Goal: Information Seeking & Learning: Learn about a topic

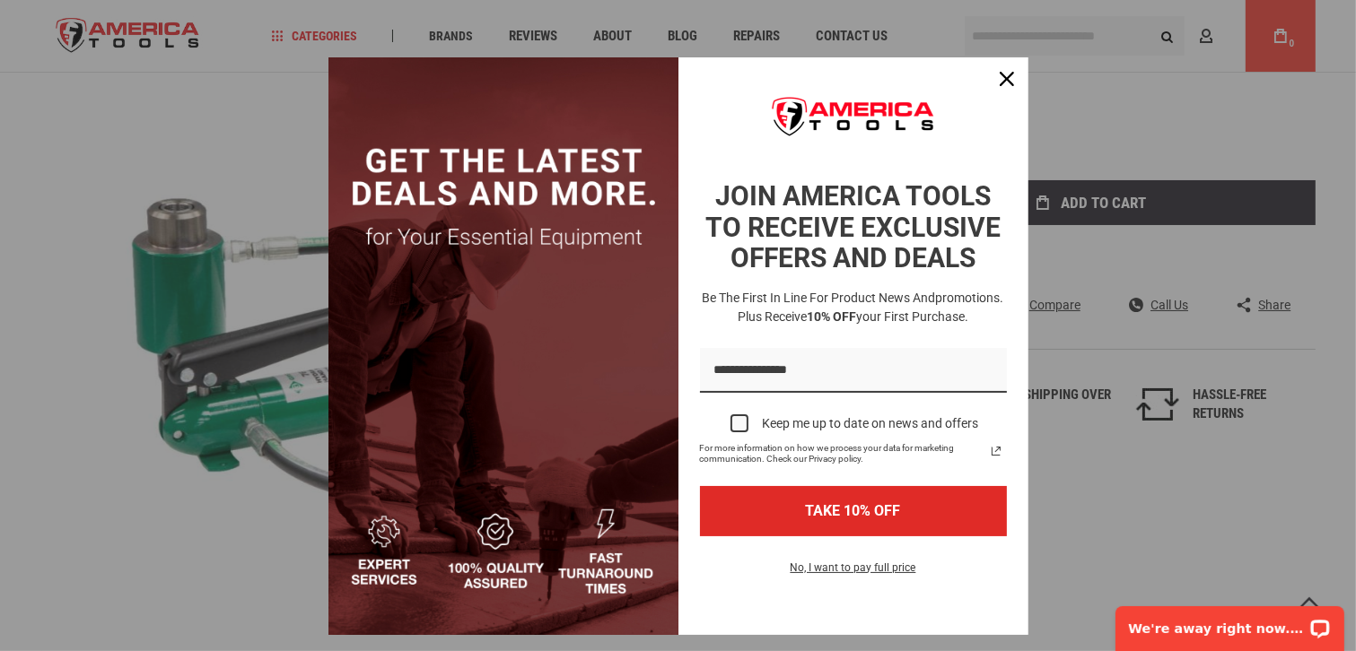
scroll to position [90, 0]
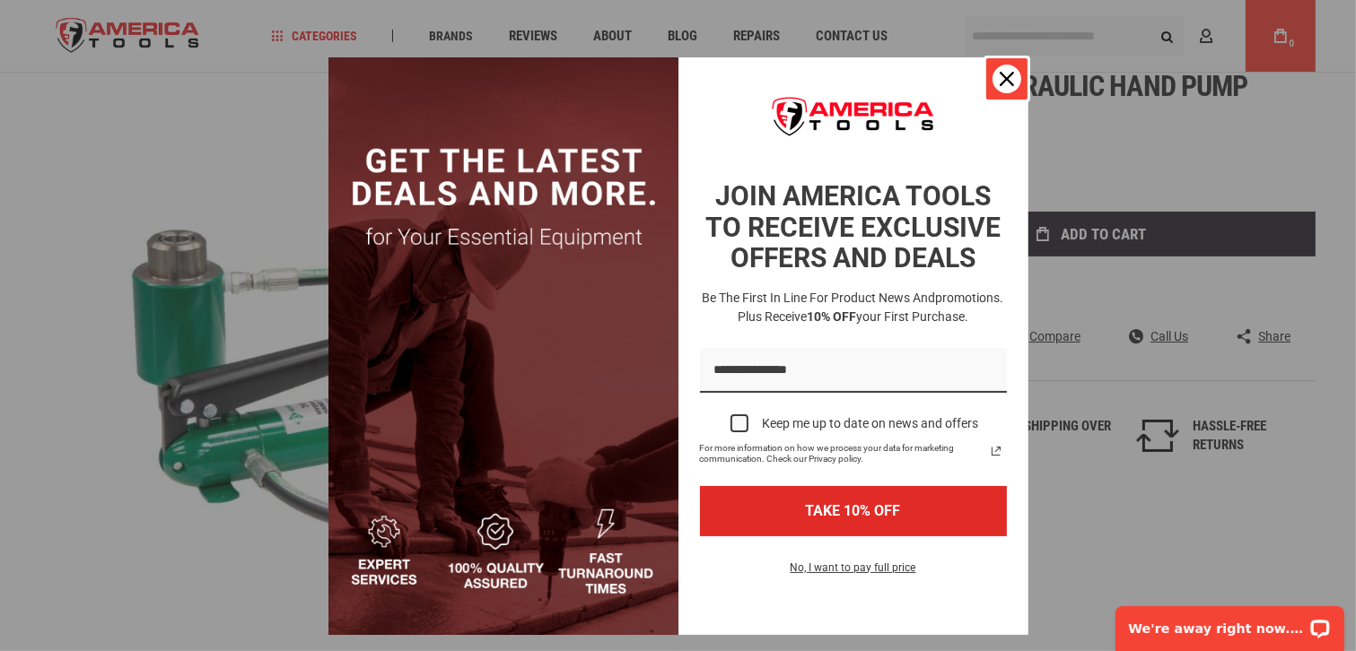
click at [1003, 79] on icon "close icon" at bounding box center [1006, 79] width 14 height 14
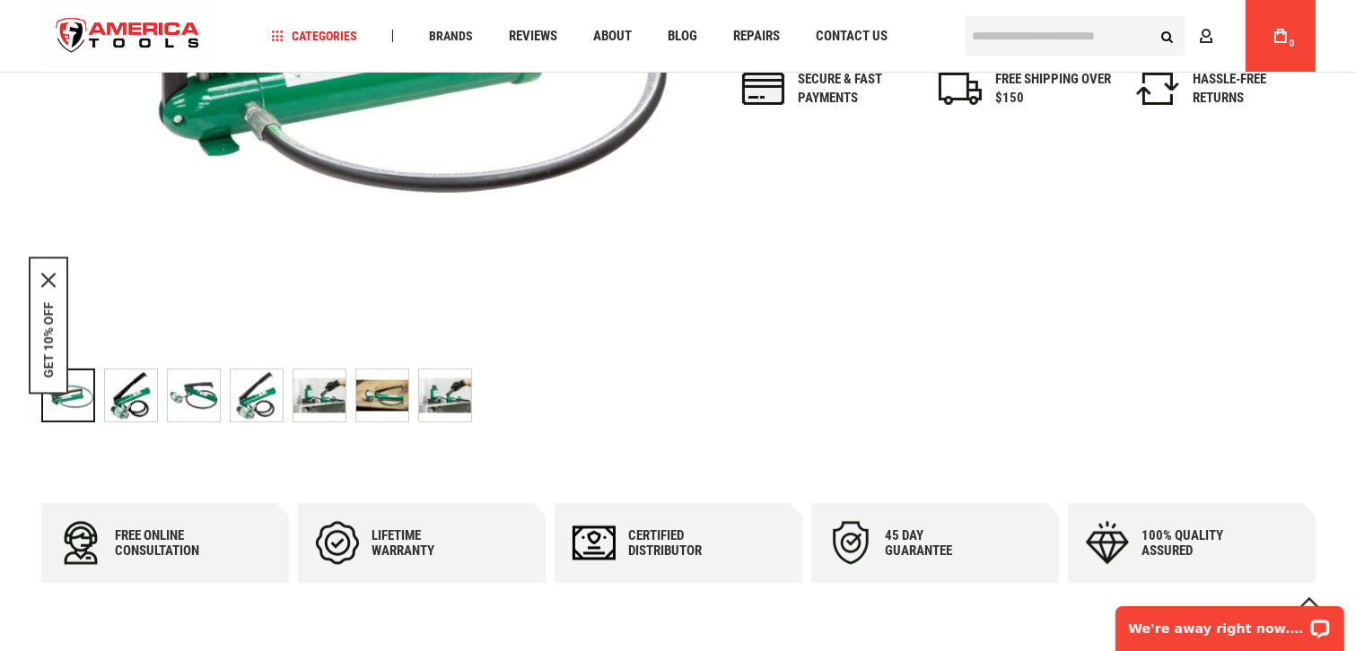
scroll to position [449, 0]
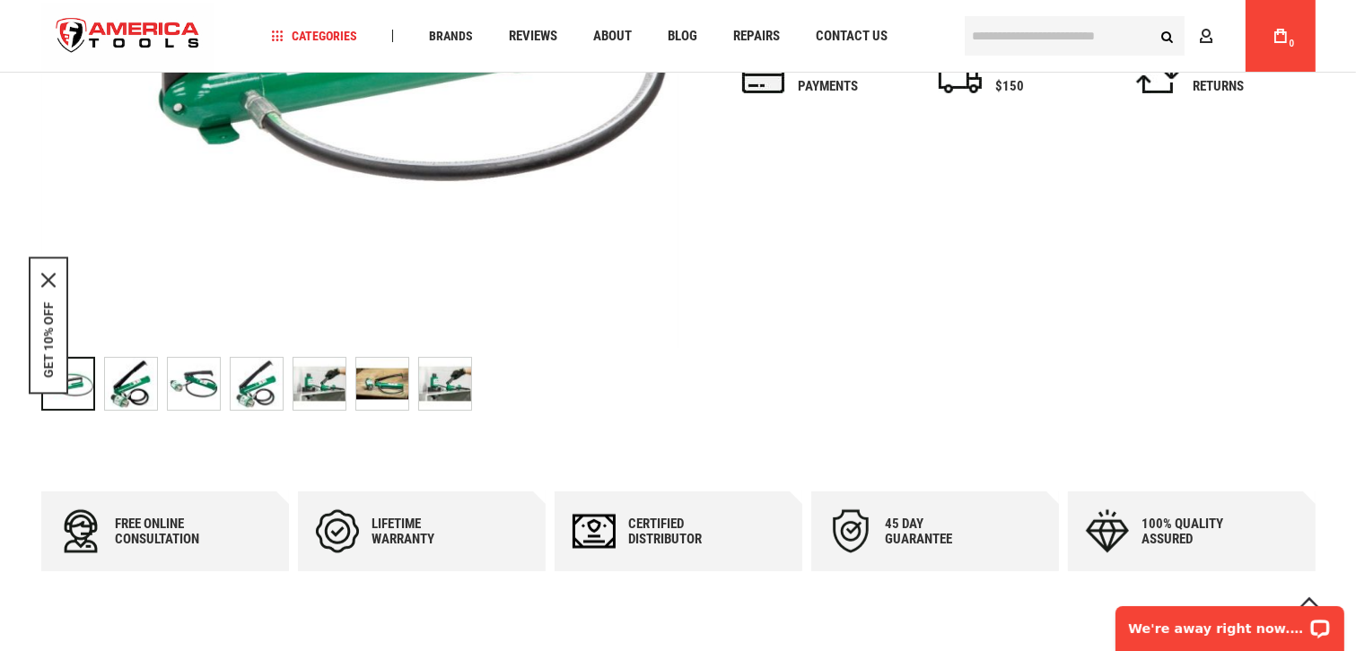
click at [127, 381] on img "GREENLEE 767 HYDRAULIC HAND PUMP" at bounding box center [131, 384] width 52 height 52
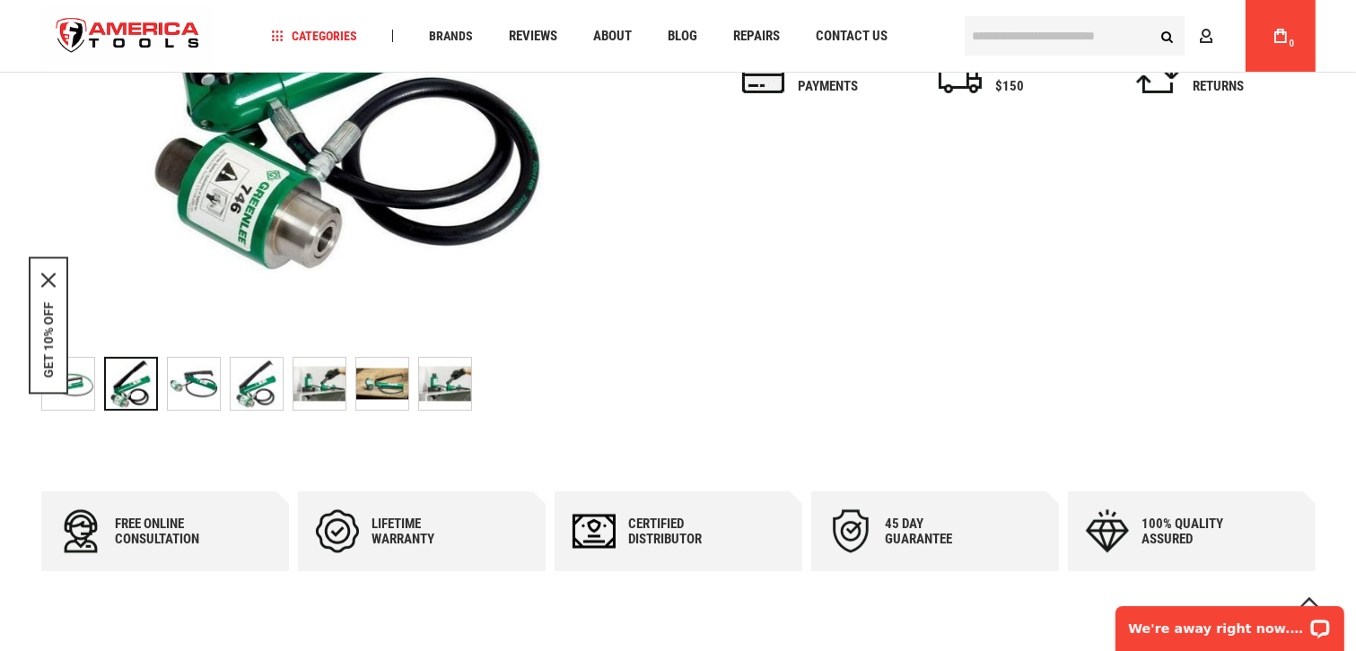
click at [206, 392] on img "GREENLEE 767 HYDRAULIC HAND PUMP" at bounding box center [194, 384] width 52 height 52
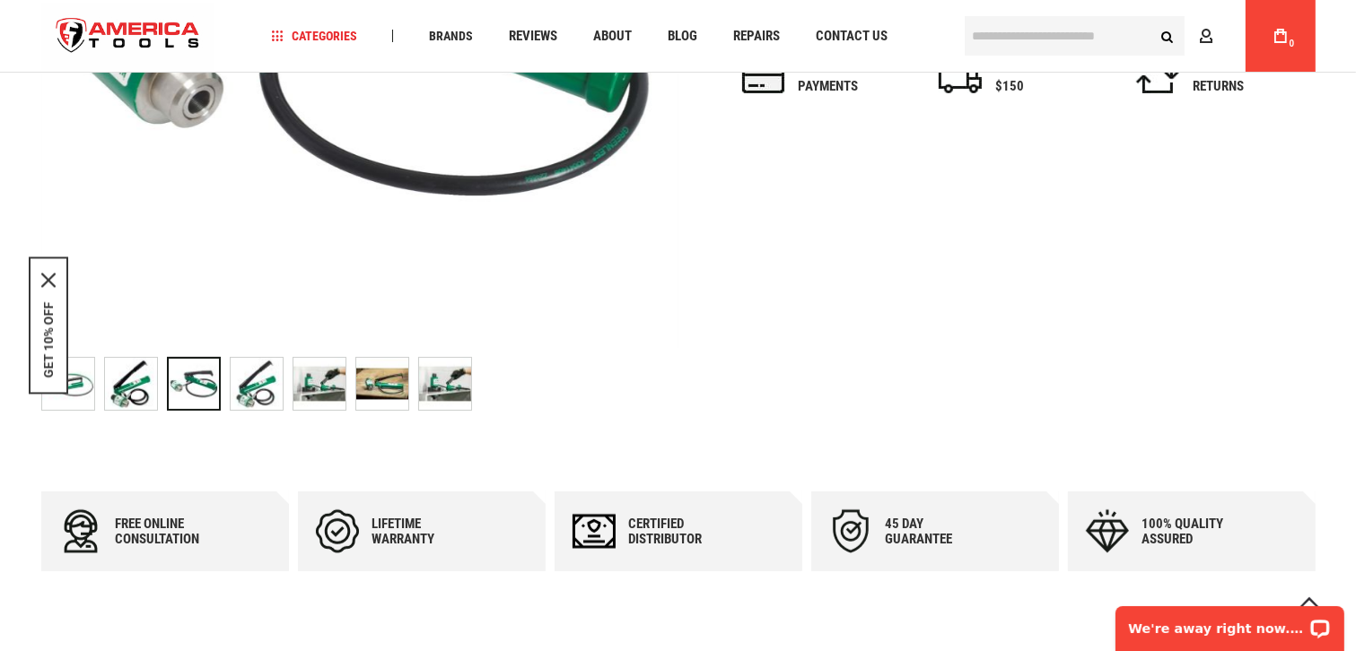
click at [266, 389] on img "GREENLEE 767 HYDRAULIC HAND PUMP" at bounding box center [257, 384] width 52 height 52
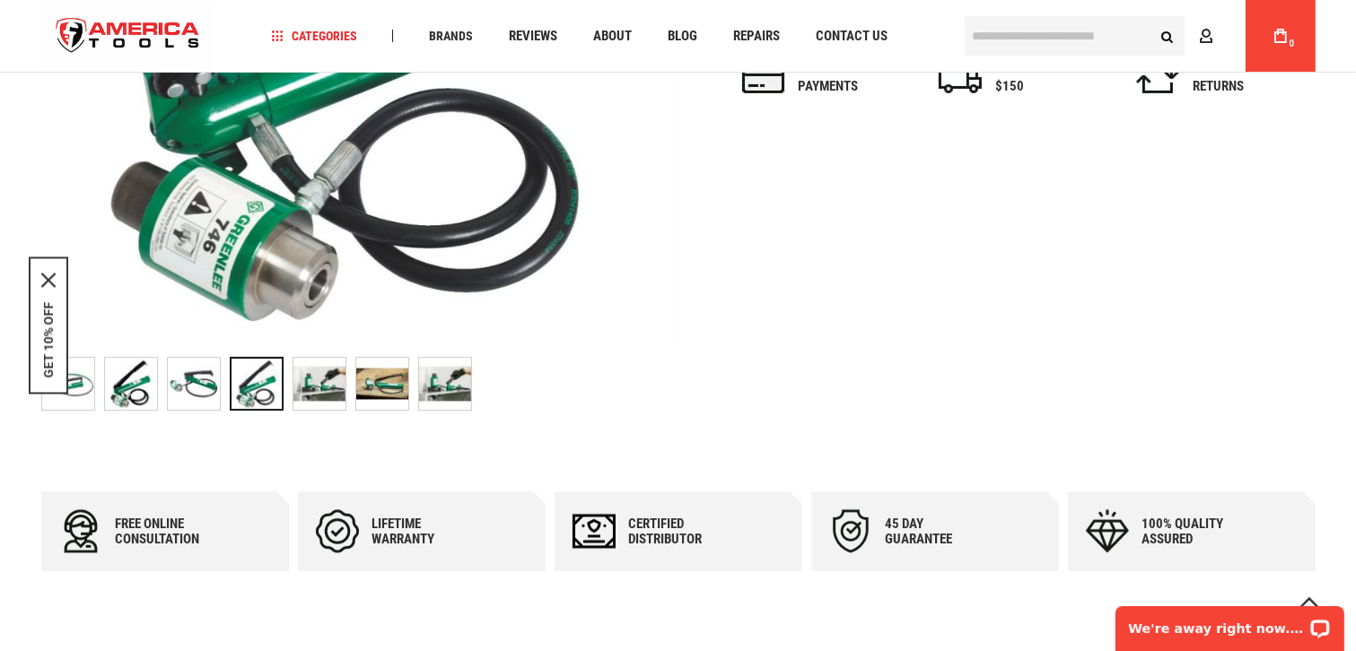
click at [307, 390] on img "GREENLEE 767 HYDRAULIC HAND PUMP" at bounding box center [319, 384] width 52 height 52
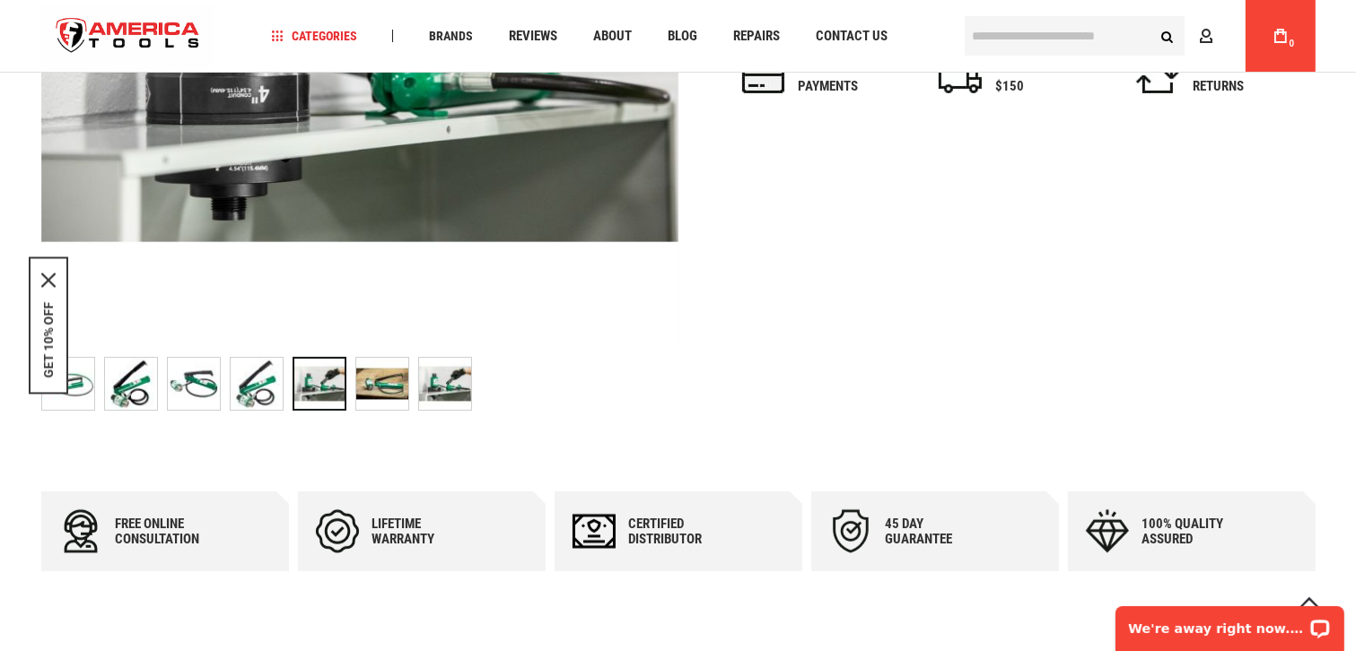
click at [387, 390] on img "GREENLEE 767 HYDRAULIC HAND PUMP" at bounding box center [382, 384] width 52 height 52
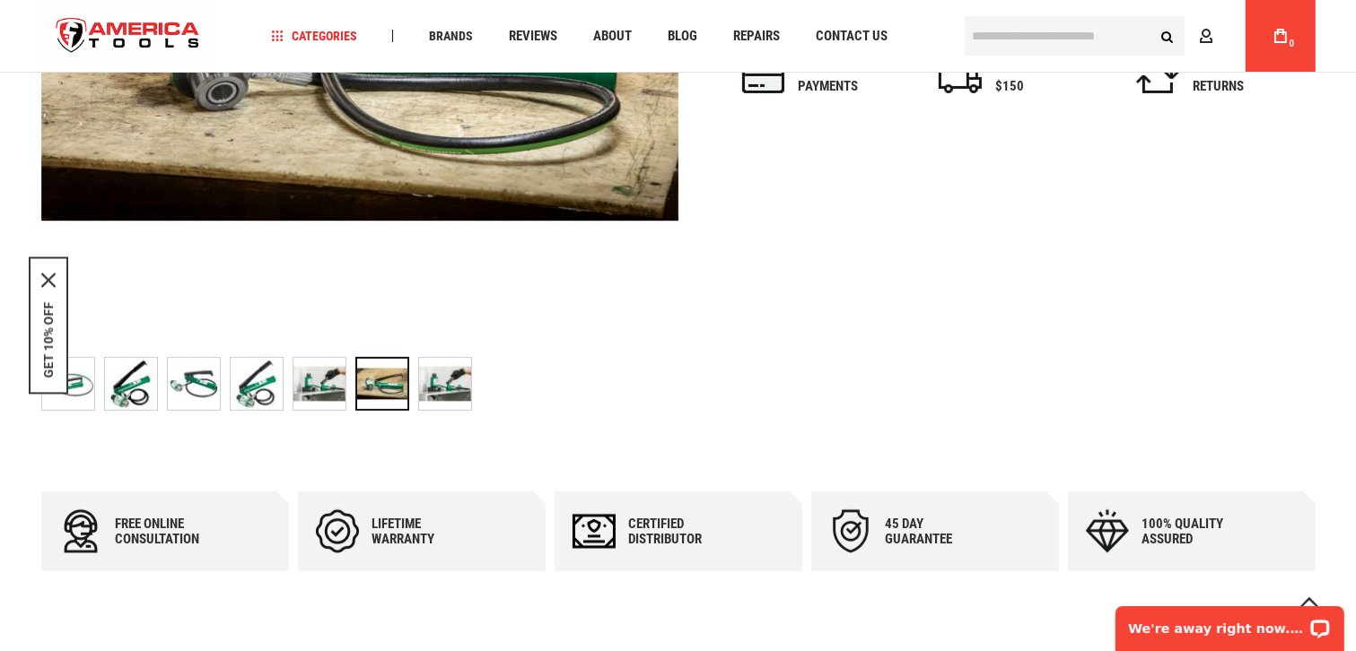
click at [456, 393] on img "GREENLEE 767 HYDRAULIC HAND PUMP" at bounding box center [445, 384] width 52 height 52
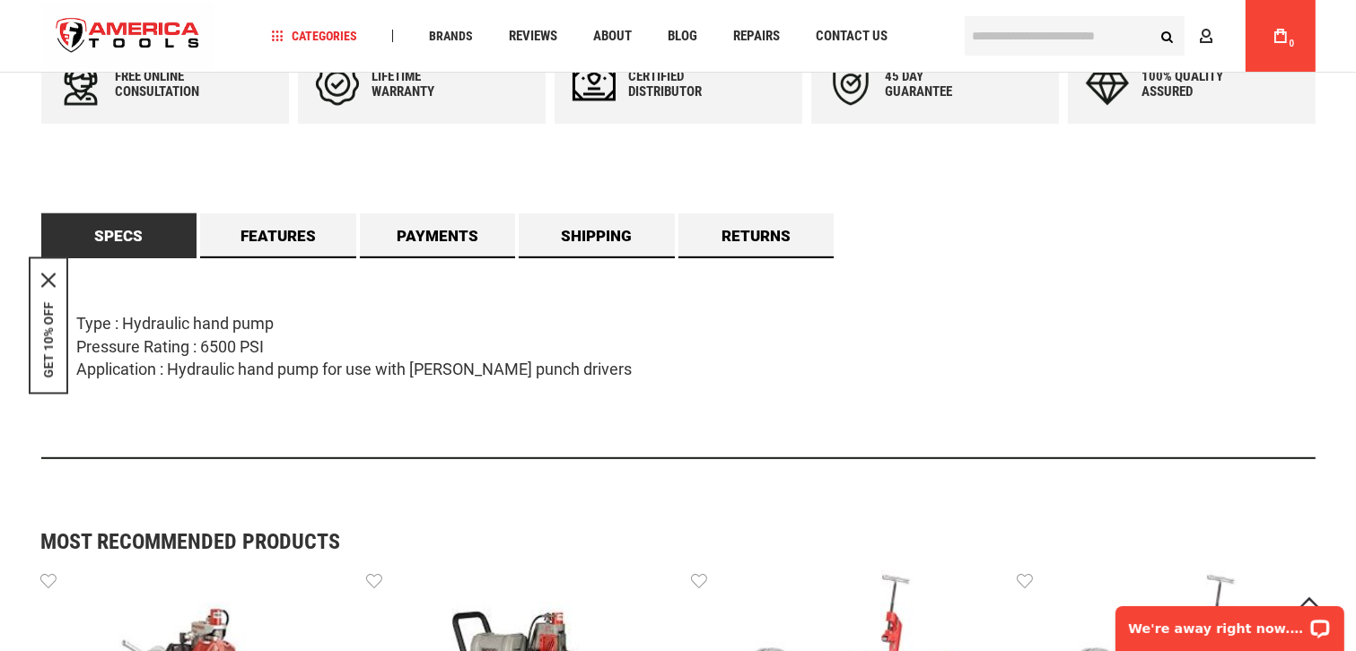
scroll to position [897, 0]
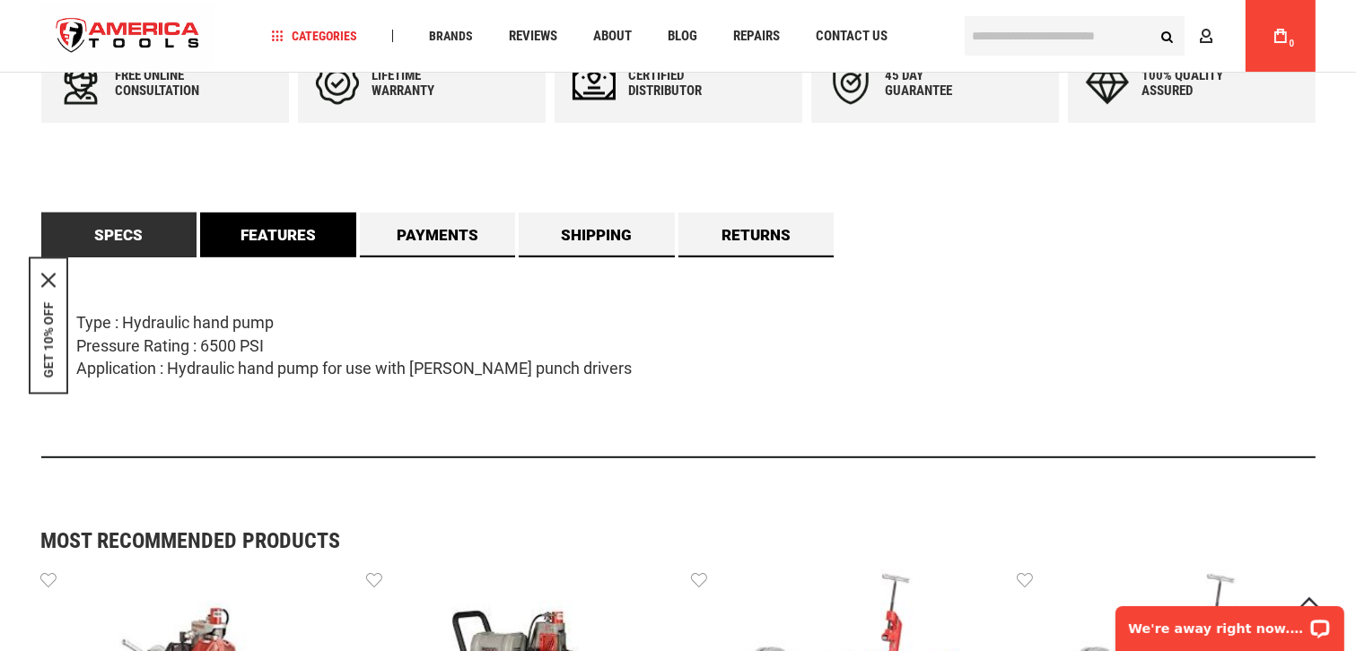
click at [257, 236] on link "Features" at bounding box center [278, 235] width 156 height 45
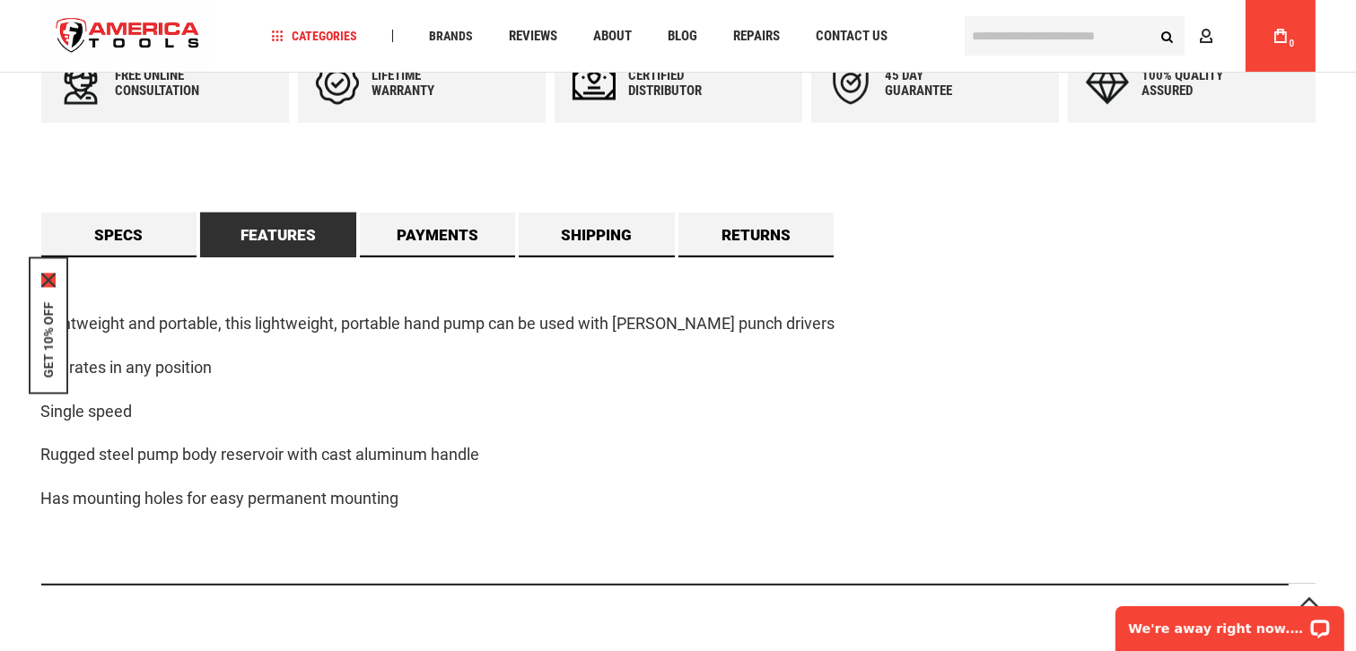
click at [50, 283] on icon "close icon" at bounding box center [48, 281] width 14 height 14
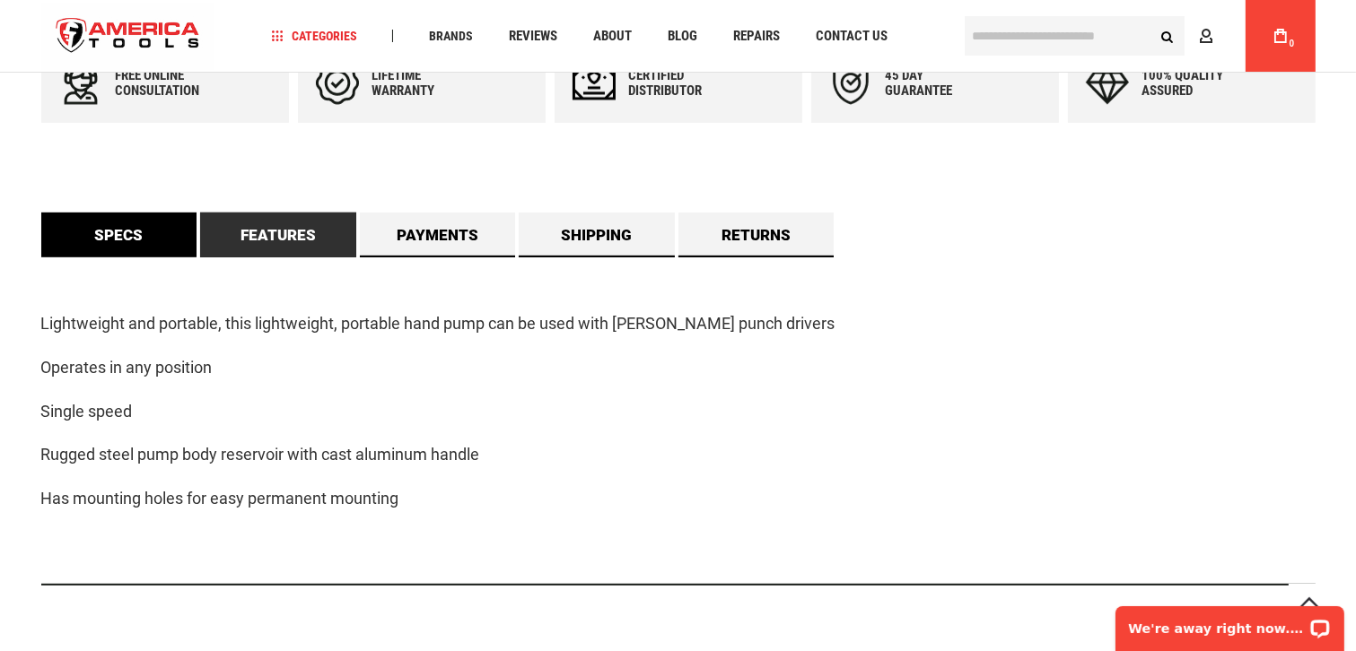
click at [99, 235] on link "Specs" at bounding box center [119, 235] width 156 height 45
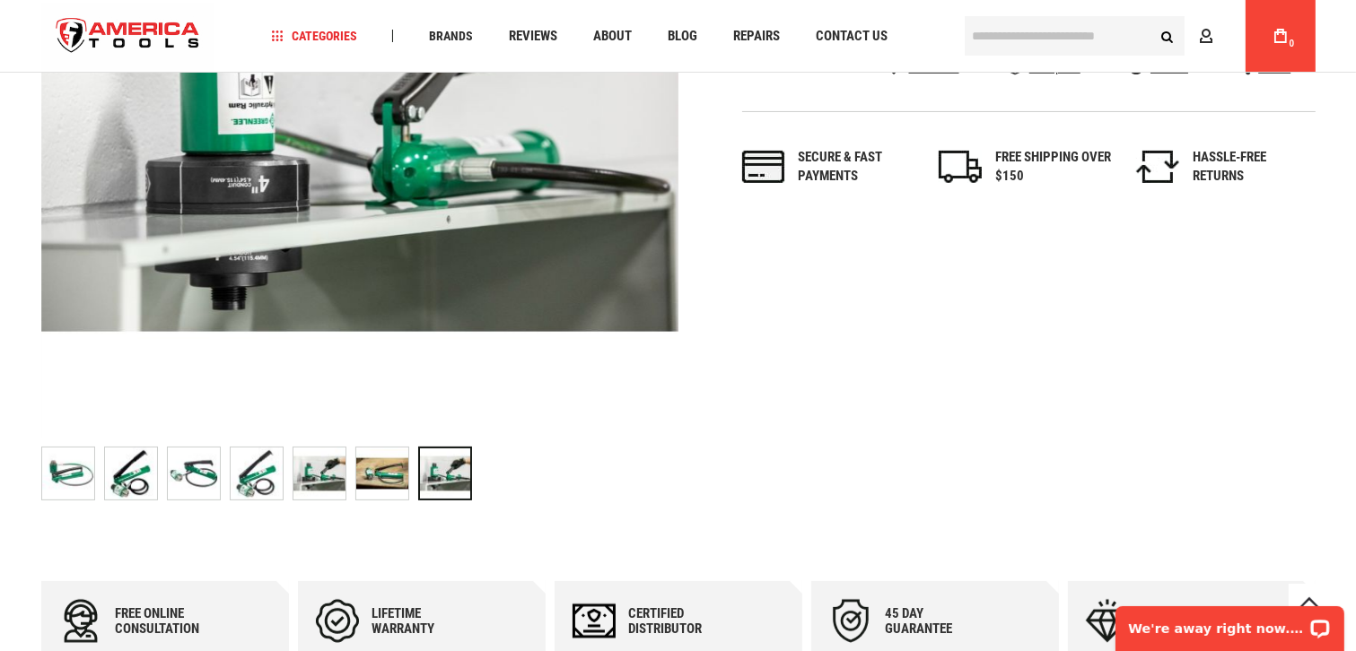
scroll to position [269, 0]
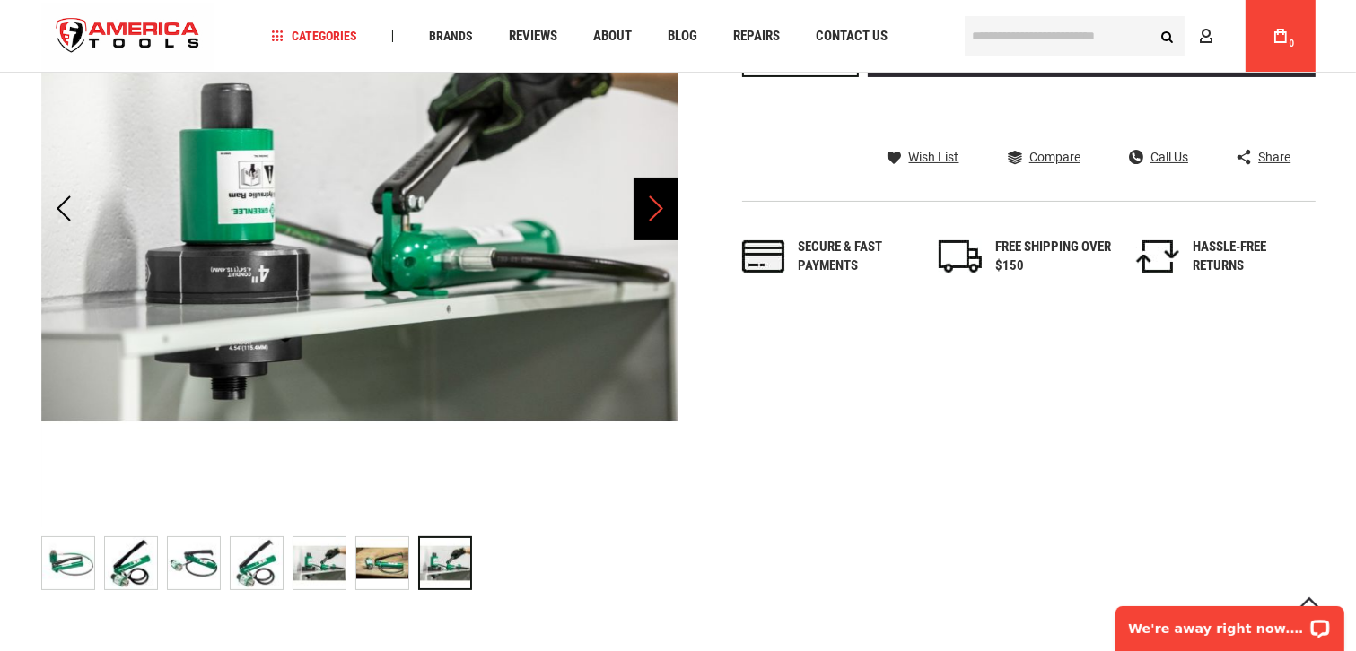
click at [657, 216] on div "Next" at bounding box center [655, 209] width 45 height 63
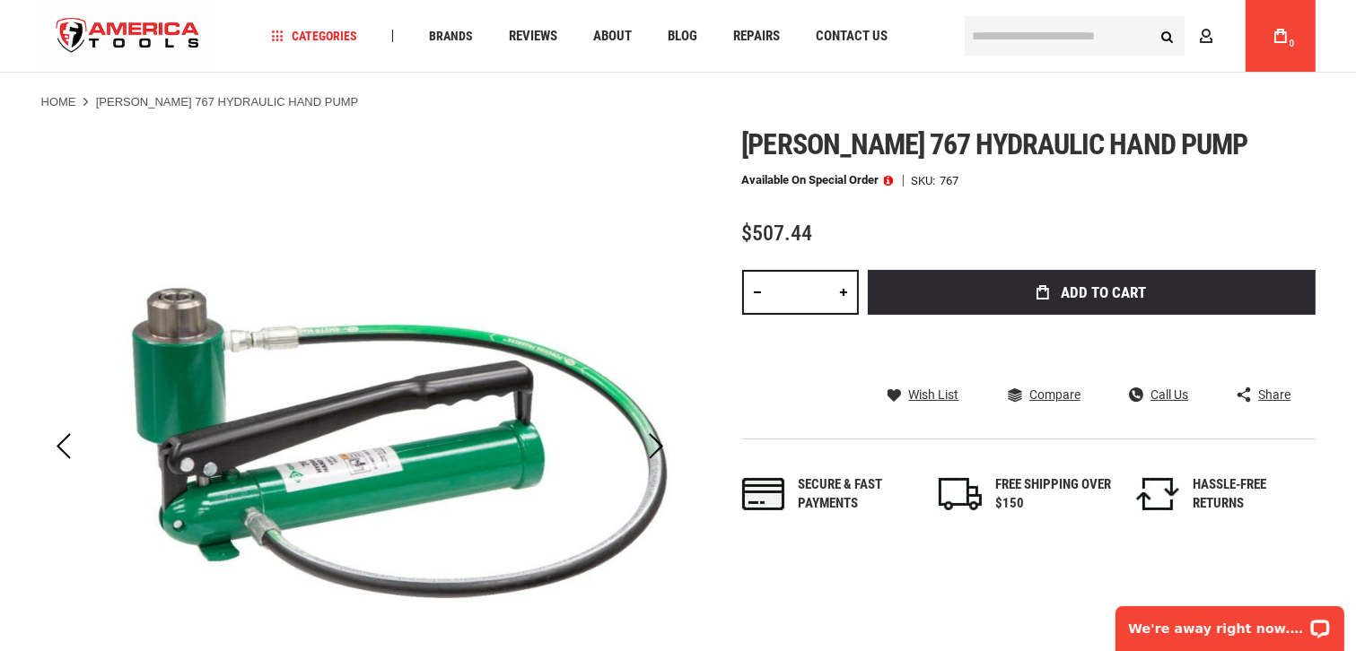
scroll to position [0, 0]
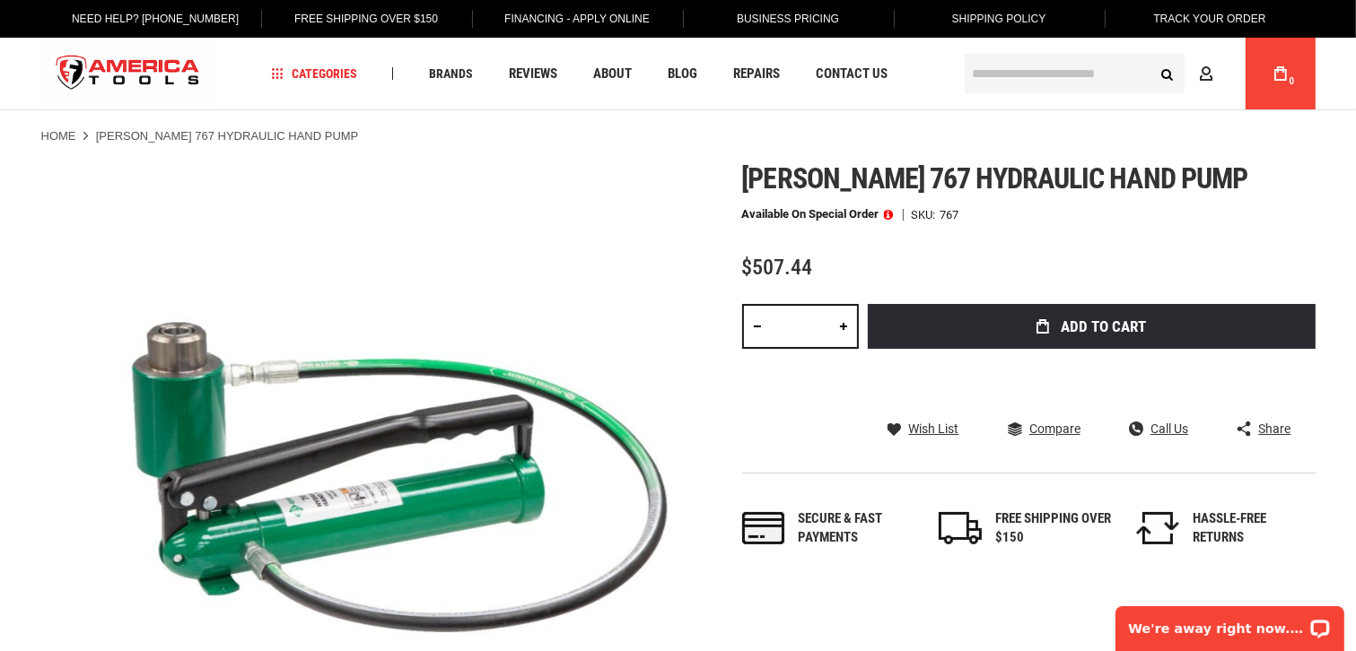
click at [889, 214] on span at bounding box center [889, 214] width 10 height 13
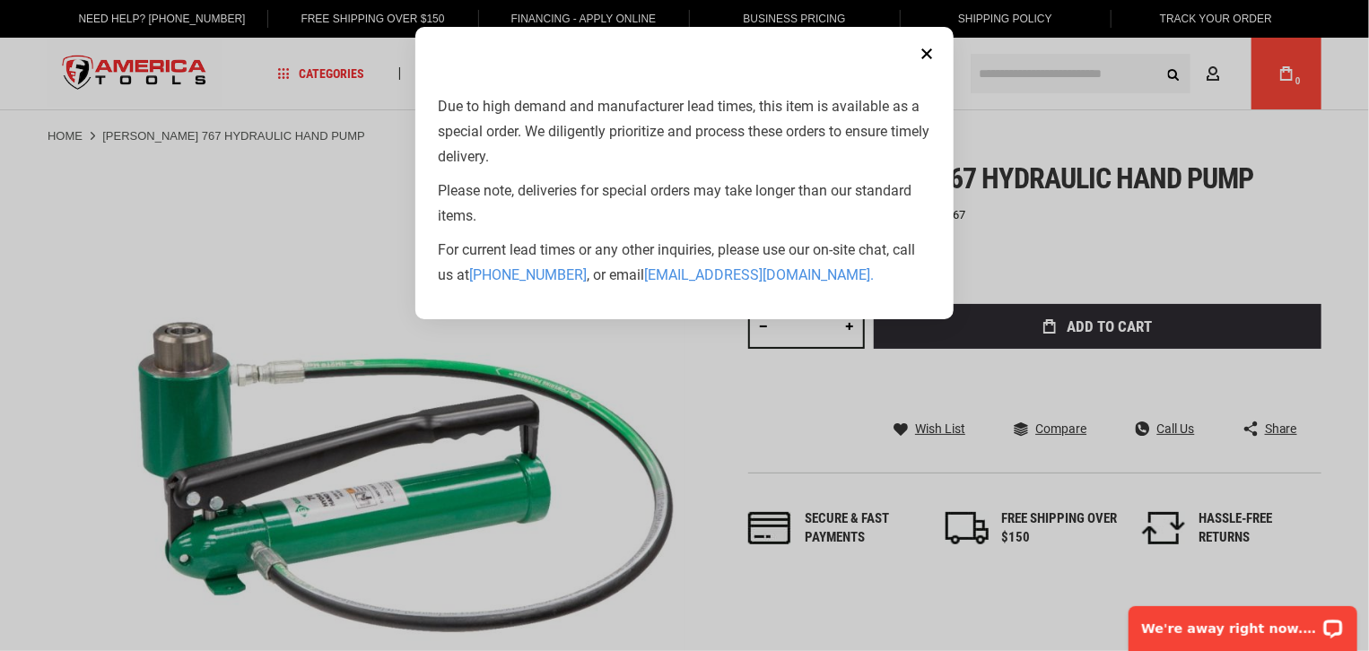
click at [147, 162] on aside "Close Due to high demand and manufacturer lead times, this item is available as…" at bounding box center [684, 325] width 1369 height 651
click at [928, 48] on button "Close" at bounding box center [927, 54] width 36 height 36
